Goal: Task Accomplishment & Management: Complete application form

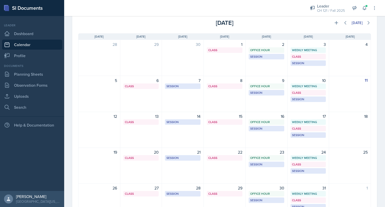
scroll to position [25, 0]
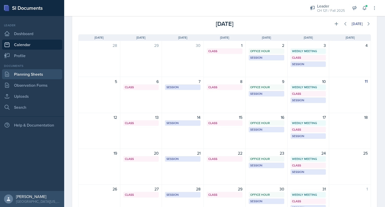
click at [37, 74] on link "Planning Sheets" at bounding box center [32, 74] width 60 height 10
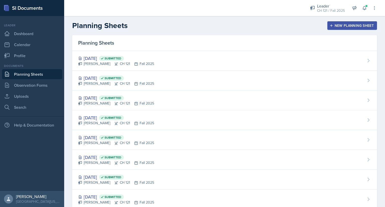
click at [349, 25] on div "New Planning Sheet" at bounding box center [352, 26] width 43 height 4
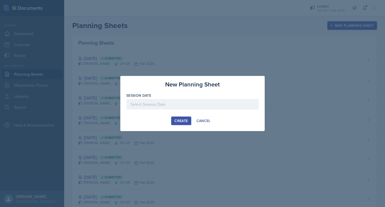
click at [167, 103] on div at bounding box center [192, 104] width 132 height 11
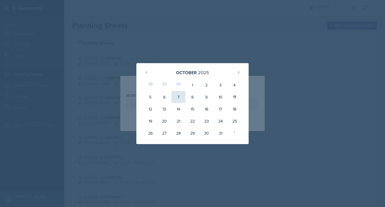
click at [178, 98] on div "7" at bounding box center [178, 97] width 14 height 12
type input "[DATE]"
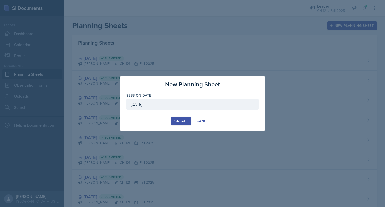
click at [174, 122] on button "Create" at bounding box center [181, 121] width 20 height 9
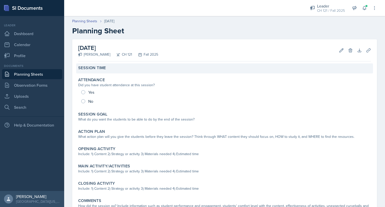
click at [113, 68] on div "Session Time" at bounding box center [224, 67] width 293 height 5
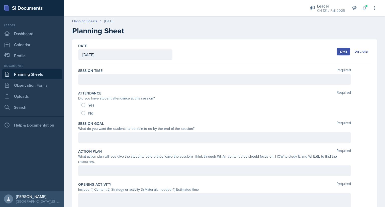
click at [105, 78] on div at bounding box center [214, 79] width 273 height 11
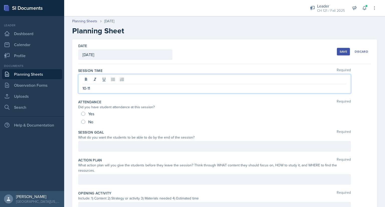
click at [82, 110] on div "Yes" at bounding box center [88, 114] width 14 height 8
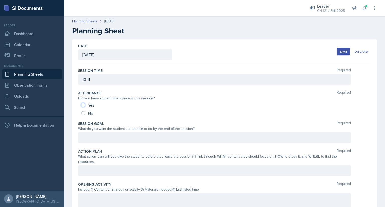
click at [84, 107] on input "Yes" at bounding box center [83, 105] width 4 height 4
radio input "true"
click at [340, 51] on div "Save" at bounding box center [344, 52] width 8 height 4
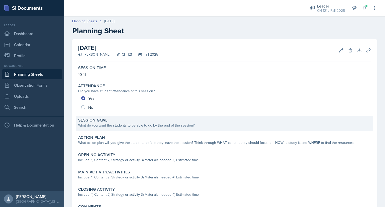
click at [138, 129] on div "Session Goal What do you want the students to be able to do by the end of the s…" at bounding box center [224, 123] width 297 height 15
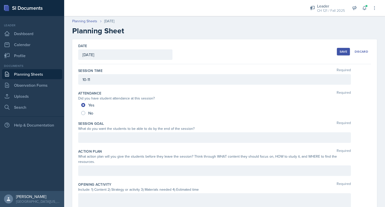
click at [121, 139] on div at bounding box center [214, 137] width 273 height 11
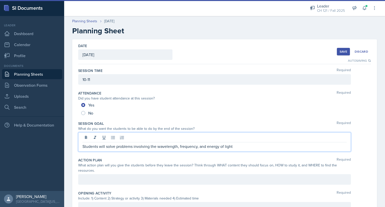
click at [143, 177] on div at bounding box center [214, 179] width 273 height 11
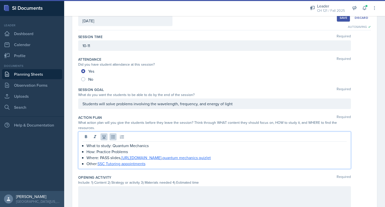
scroll to position [98, 0]
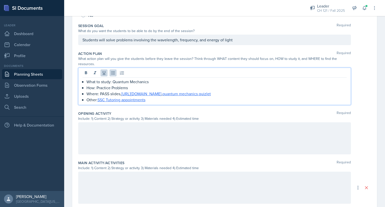
click at [142, 135] on div at bounding box center [214, 138] width 273 height 32
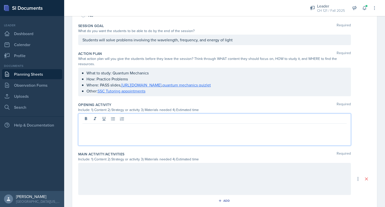
scroll to position [106, 0]
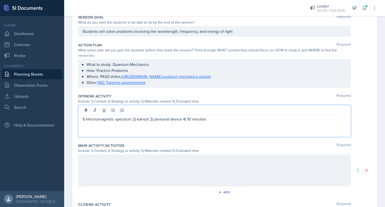
click at [144, 165] on div at bounding box center [214, 170] width 273 height 32
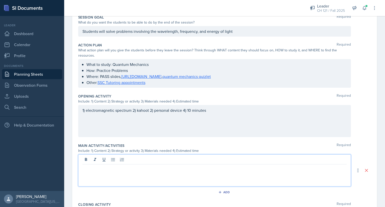
scroll to position [115, 0]
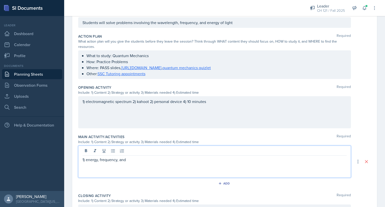
click at [135, 161] on p "1) energy, frequency, and" at bounding box center [214, 160] width 264 height 6
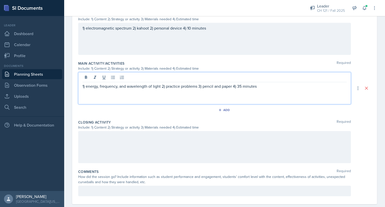
click at [122, 149] on div at bounding box center [214, 147] width 273 height 32
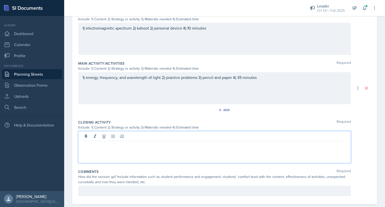
scroll to position [197, 0]
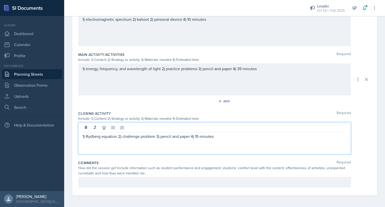
click at [182, 182] on div at bounding box center [214, 182] width 273 height 11
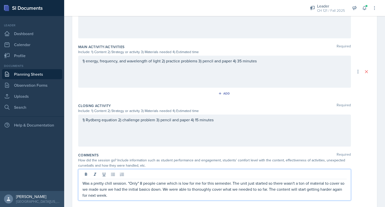
scroll to position [0, 0]
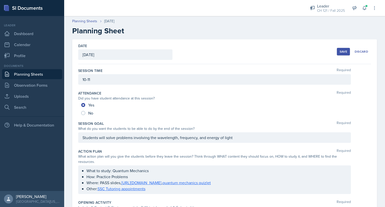
click at [337, 50] on button "Save" at bounding box center [343, 52] width 13 height 8
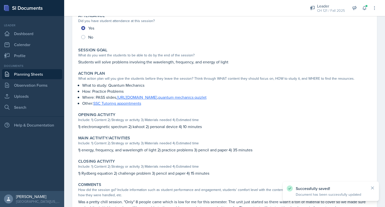
scroll to position [108, 0]
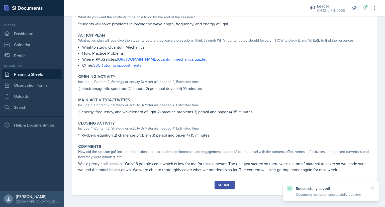
click at [226, 186] on div "Submit" at bounding box center [224, 185] width 13 height 4
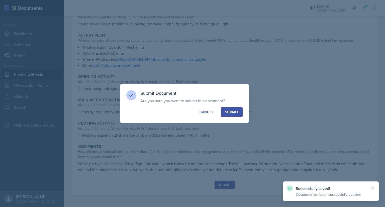
click at [235, 116] on button "Submit" at bounding box center [232, 112] width 22 height 10
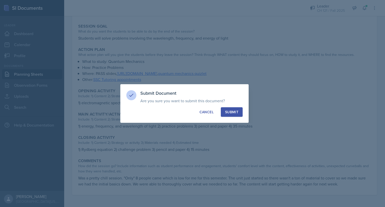
radio input "true"
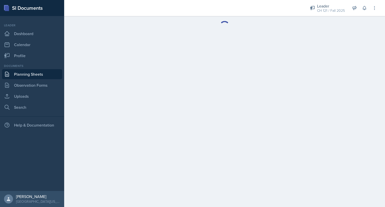
click at [41, 76] on link "Planning Sheets" at bounding box center [32, 74] width 60 height 10
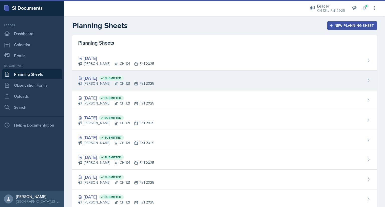
click at [98, 77] on div "Oct 3rd, 2025 Submitted" at bounding box center [116, 78] width 76 height 7
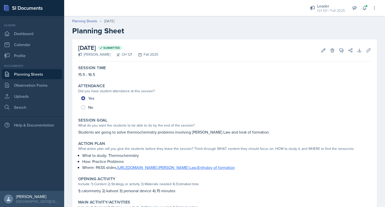
click at [50, 71] on link "Planning Sheets" at bounding box center [32, 74] width 60 height 10
